Goal: Contribute content

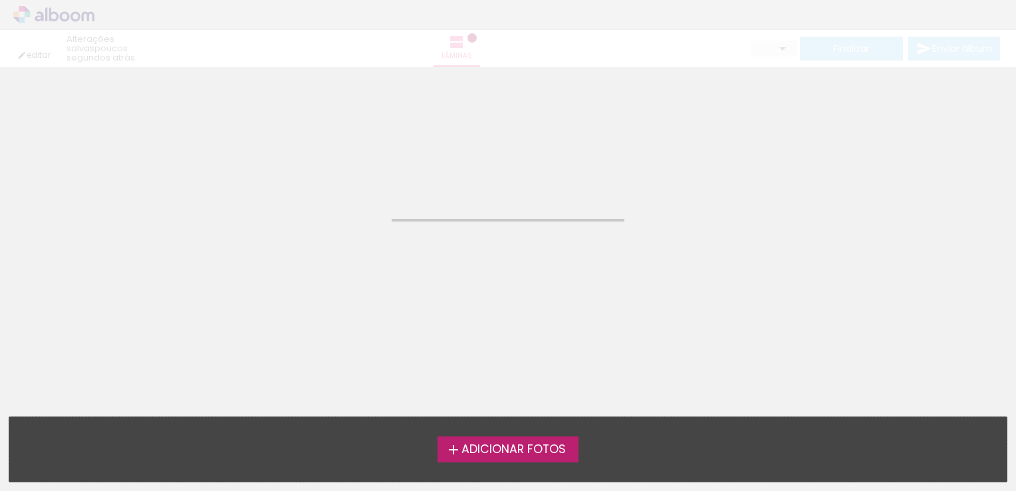
click at [84, 52] on div "editar poucos segundos atrás. Lâminas Finalizar Enviar álbum" at bounding box center [508, 33] width 1016 height 67
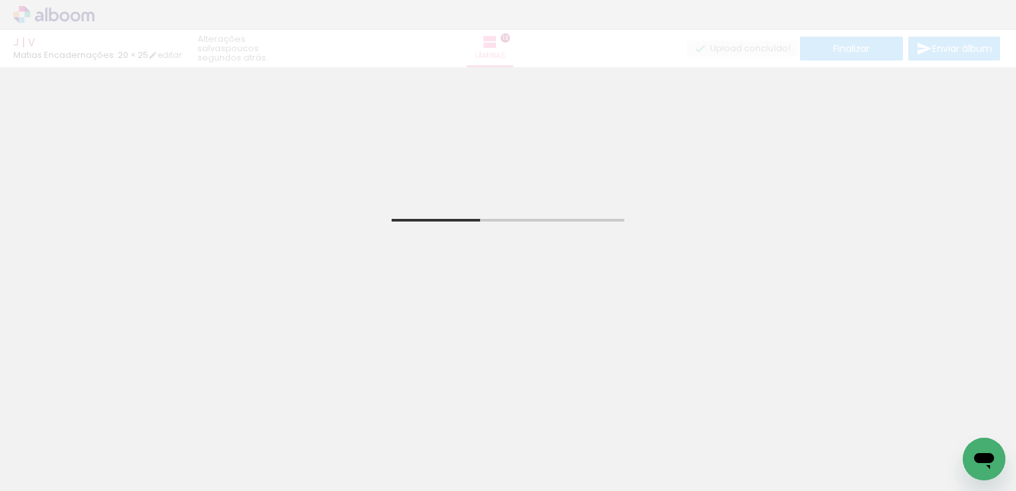
click at [73, 476] on paper-button "Adicionar Fotos" at bounding box center [41, 472] width 65 height 21
click at [0, 0] on input "file" at bounding box center [0, 0] width 0 height 0
